Goal: Find specific page/section: Find specific page/section

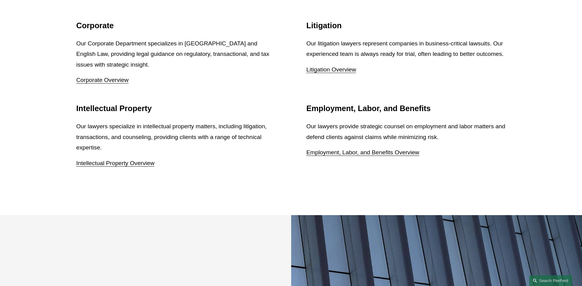
scroll to position [816, 0]
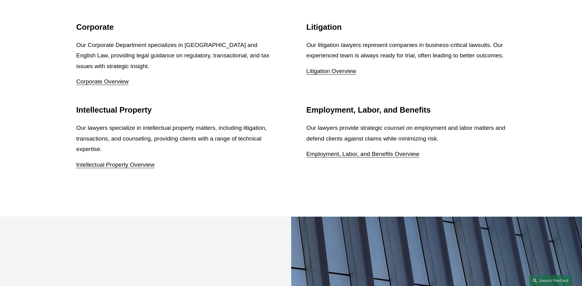
click at [346, 151] on link "Employment, Labor, and Benefits Overview" at bounding box center [363, 154] width 113 height 6
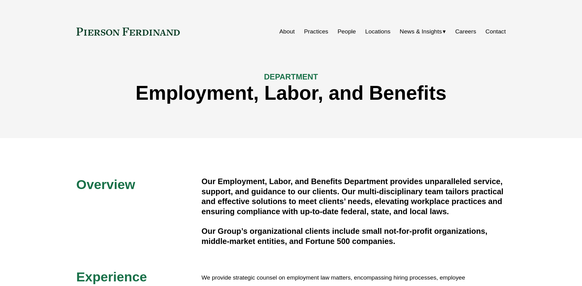
click at [466, 30] on link "Careers" at bounding box center [466, 32] width 21 height 12
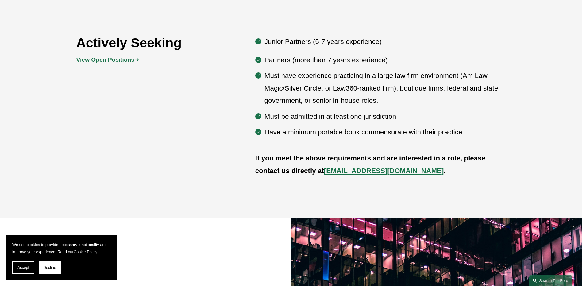
scroll to position [316, 0]
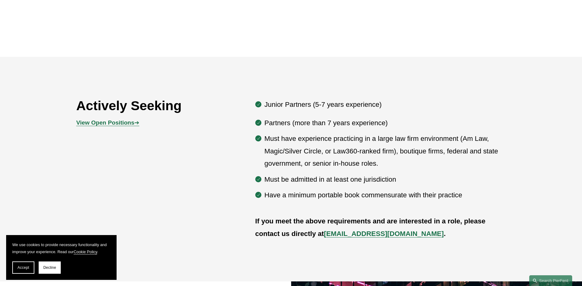
click at [108, 125] on strong "View Open Positions" at bounding box center [105, 122] width 58 height 6
